Goal: Find specific page/section: Find specific page/section

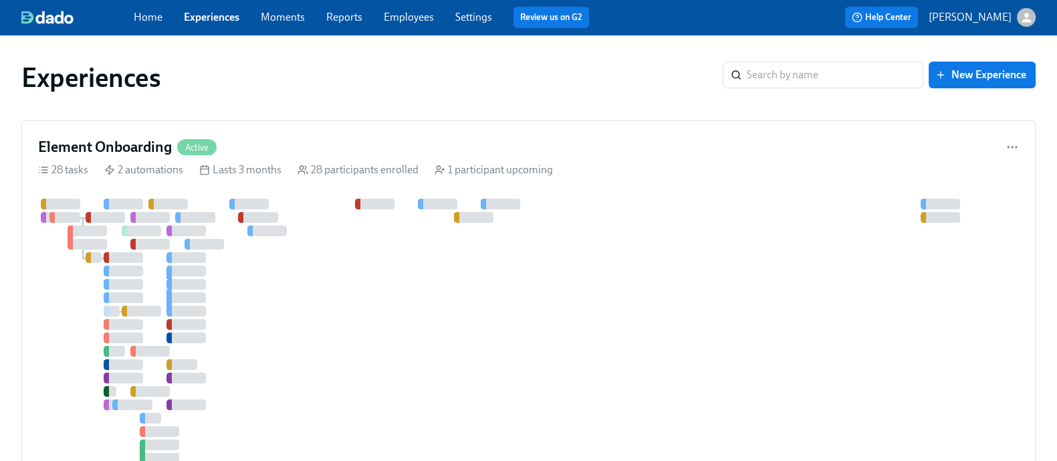
click at [517, 257] on div at bounding box center [509, 331] width 943 height 265
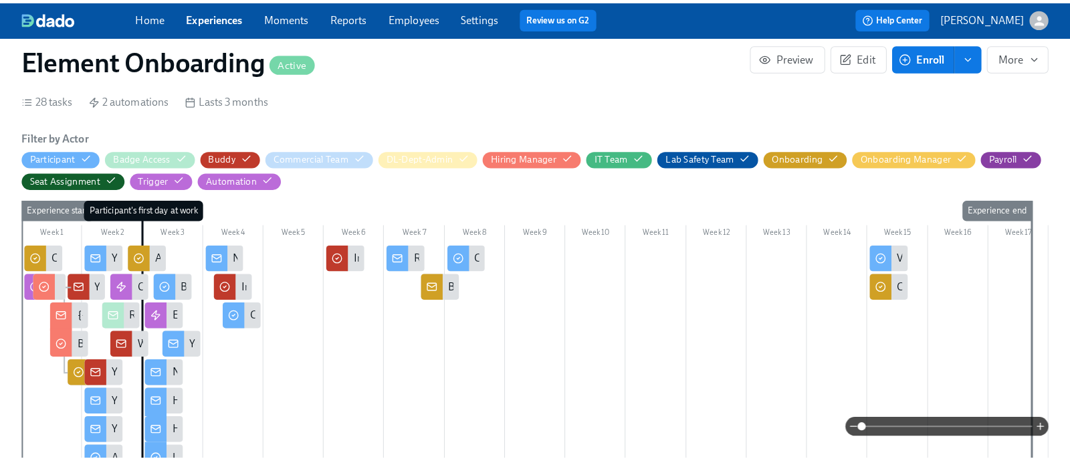
scroll to position [0, 16049]
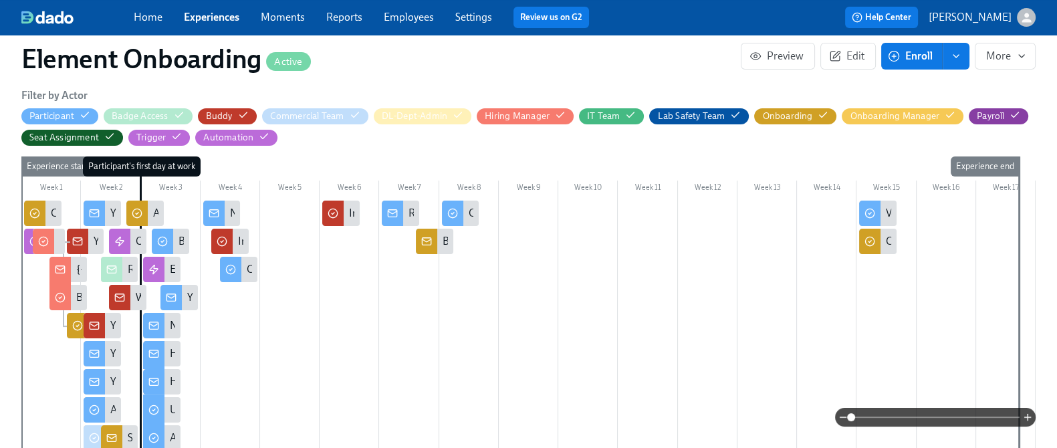
click at [103, 106] on div "Filter by Actor Participant Badge Access Buddy Commercial Team DL-Dept-Admin Hi…" at bounding box center [528, 116] width 1014 height 57
click at [90, 110] on icon "button" at bounding box center [85, 115] width 11 height 11
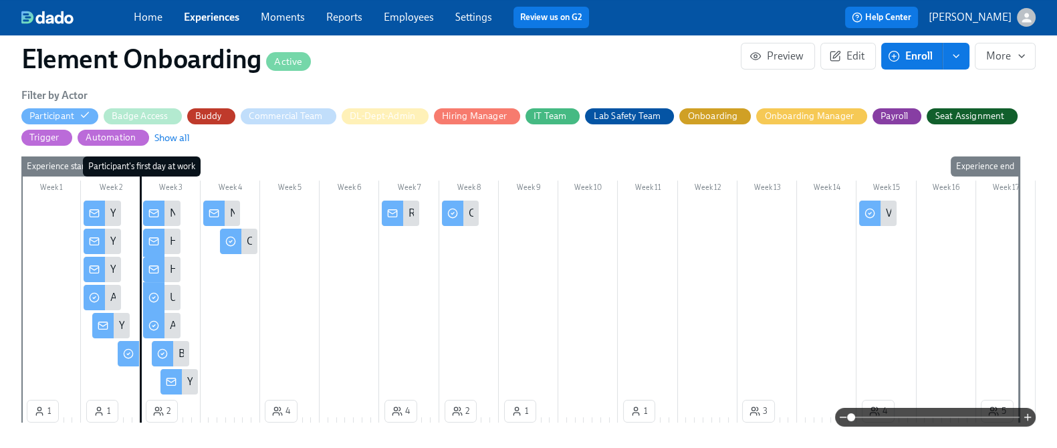
click at [872, 414] on span at bounding box center [935, 417] width 168 height 19
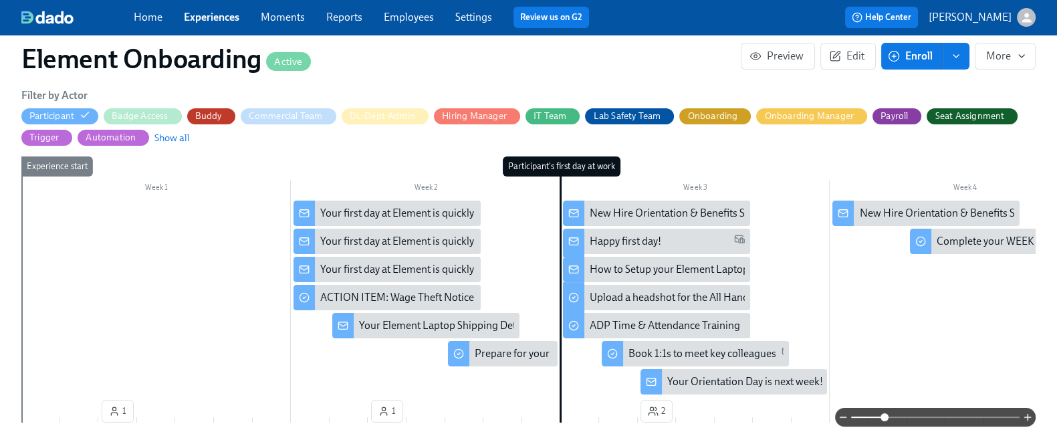
click at [365, 206] on div "Your first day at Element is quickly approaching" at bounding box center [427, 213] width 214 height 15
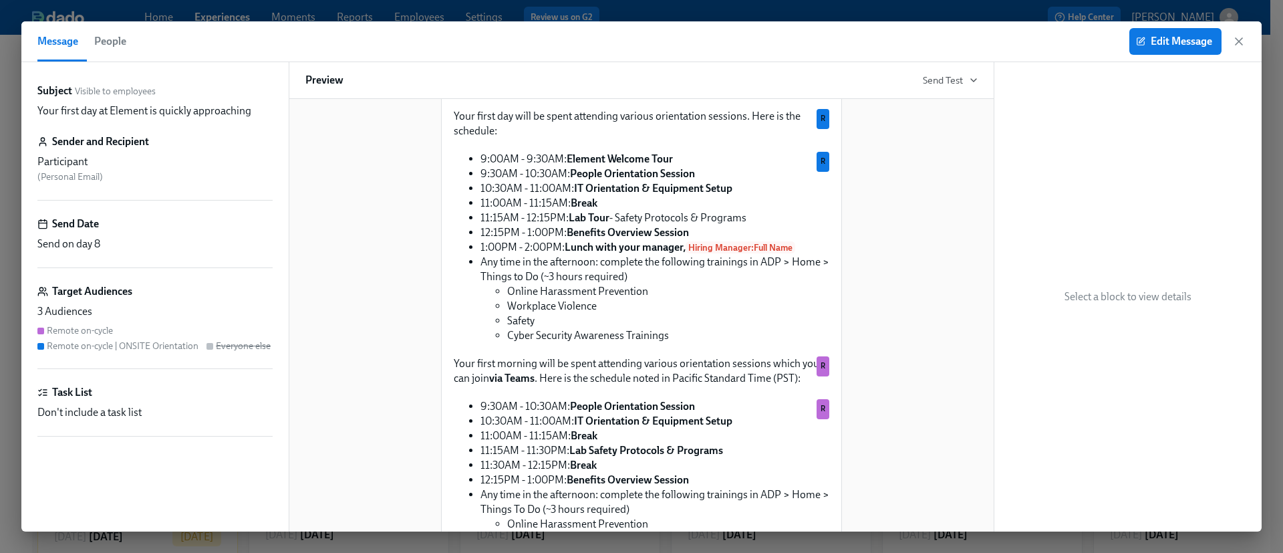
scroll to position [517, 0]
drag, startPoint x: 1015, startPoint y: 3, endPoint x: 845, endPoint y: 47, distance: 176.2
click at [845, 47] on div "Message People Edit Message" at bounding box center [641, 41] width 1241 height 41
click at [1056, 36] on icon "button" at bounding box center [1239, 41] width 13 height 13
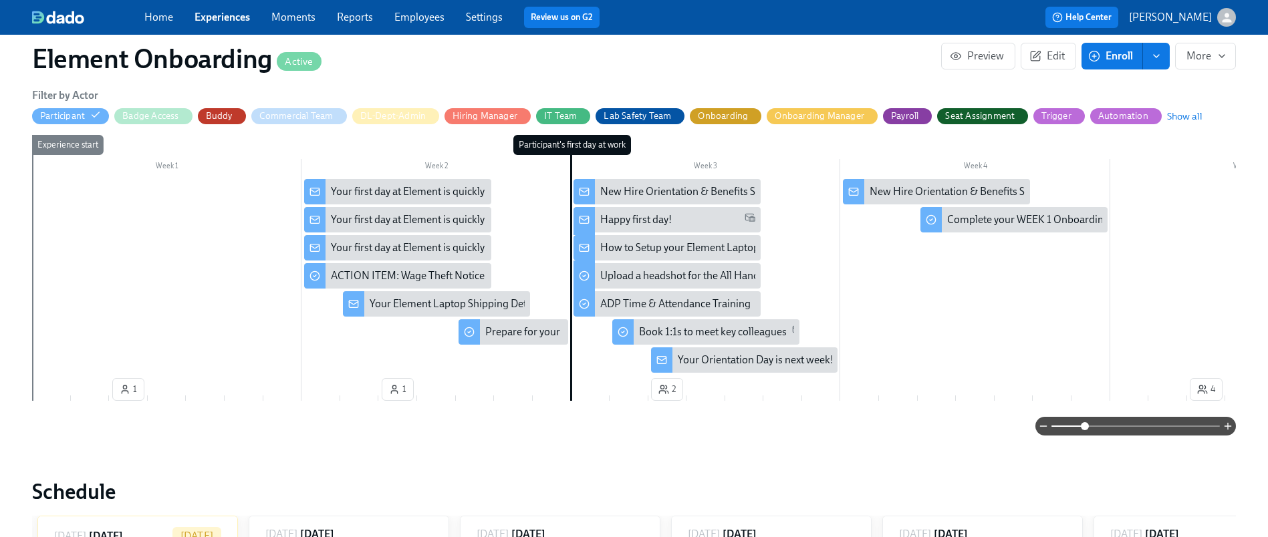
click at [418, 228] on div "Your first day at Element is quickly approaching" at bounding box center [397, 219] width 187 height 25
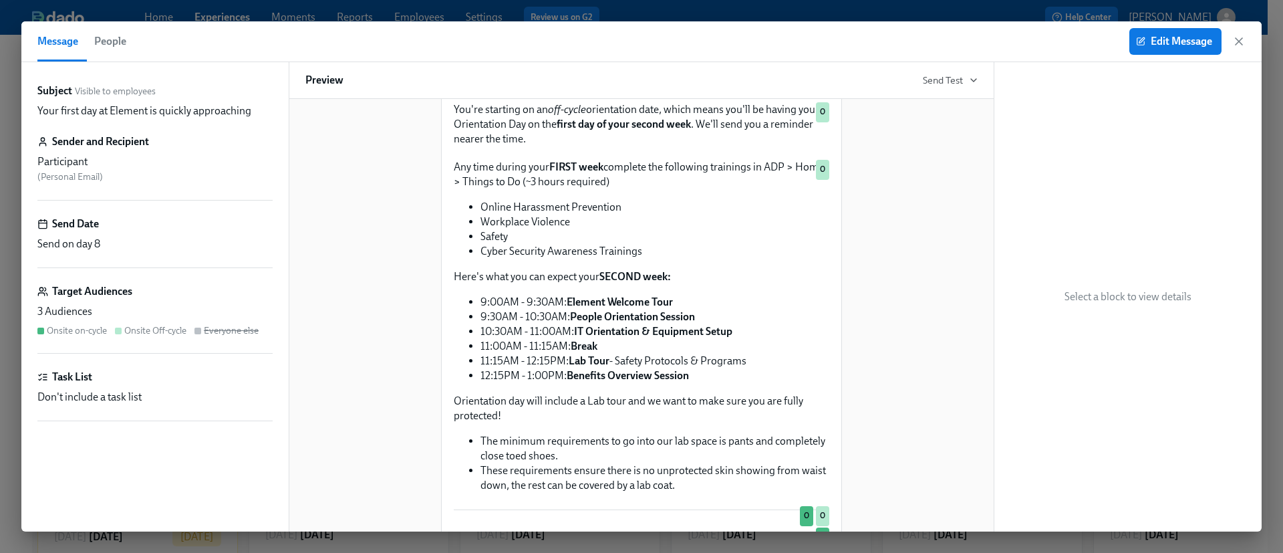
scroll to position [791, 0]
